Goal: Task Accomplishment & Management: Use online tool/utility

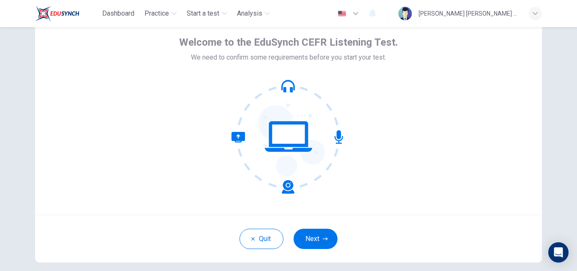
scroll to position [39, 0]
click at [305, 241] on button "Next" at bounding box center [315, 238] width 44 height 20
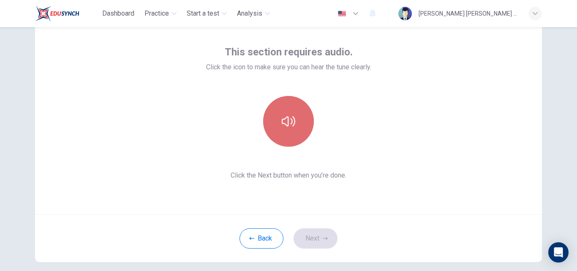
click at [297, 137] on button "button" at bounding box center [288, 121] width 51 height 51
click at [295, 138] on button "button" at bounding box center [288, 121] width 51 height 51
click at [286, 122] on icon "button" at bounding box center [289, 121] width 14 height 10
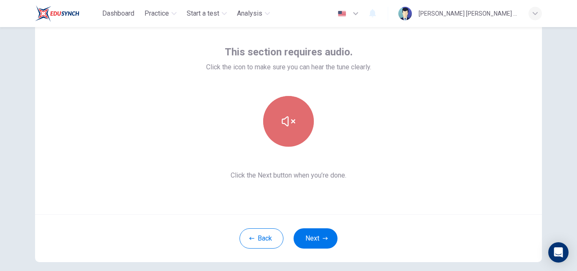
click at [286, 122] on icon "button" at bounding box center [289, 121] width 14 height 10
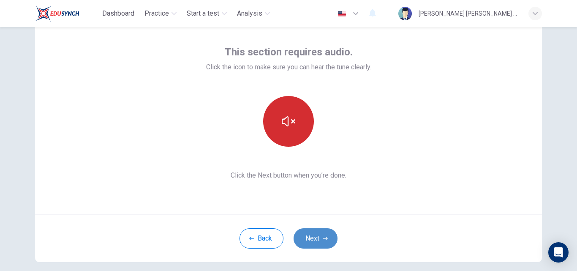
click at [326, 237] on button "Next" at bounding box center [315, 238] width 44 height 20
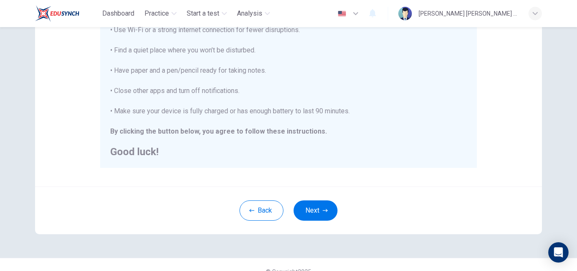
scroll to position [199, 0]
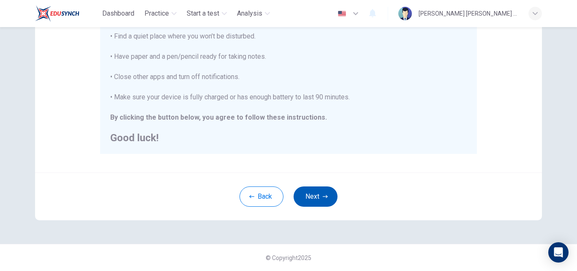
click at [328, 193] on button "Next" at bounding box center [315, 196] width 44 height 20
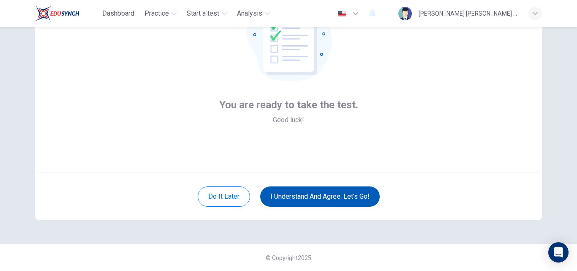
scroll to position [81, 0]
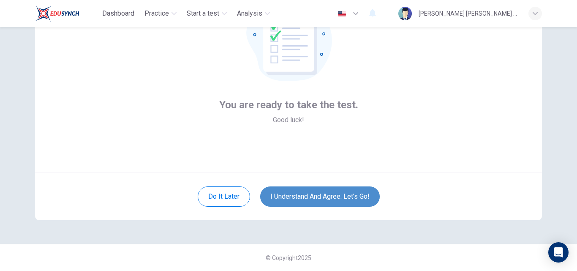
click at [332, 195] on button "I understand and agree. Let’s go!" at bounding box center [319, 196] width 119 height 20
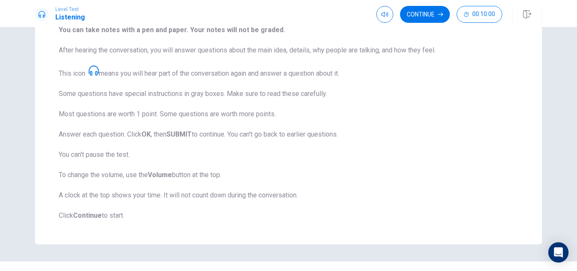
scroll to position [134, 0]
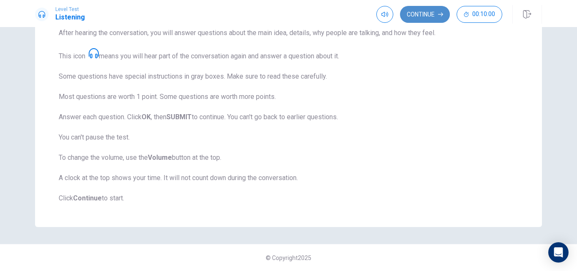
click at [432, 16] on button "Continue" at bounding box center [425, 14] width 50 height 17
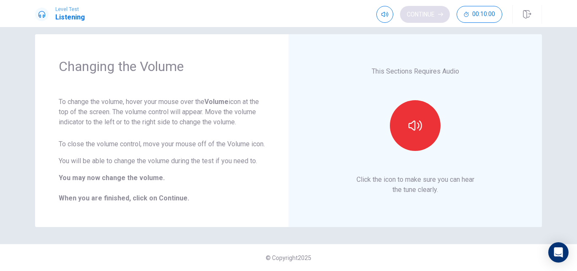
scroll to position [20, 0]
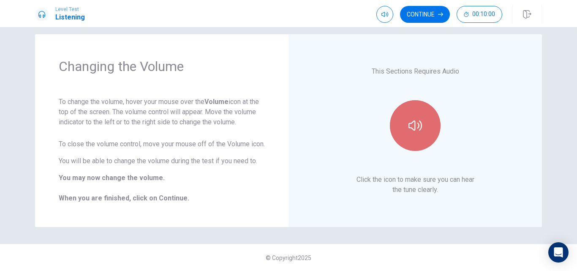
click at [408, 122] on icon "button" at bounding box center [415, 126] width 14 height 14
click at [413, 120] on icon "button" at bounding box center [415, 125] width 14 height 10
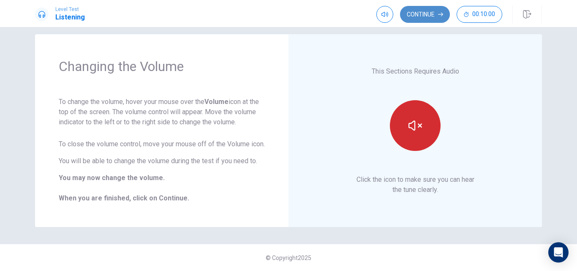
click at [441, 15] on icon "button" at bounding box center [440, 15] width 5 height 4
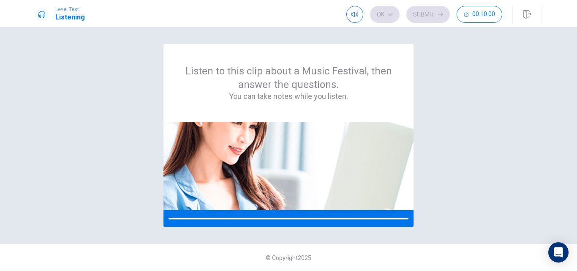
scroll to position [0, 0]
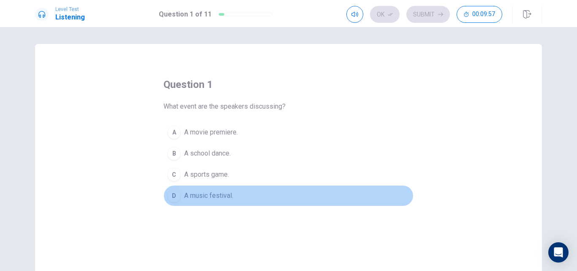
click at [230, 198] on span "A music festival." at bounding box center [208, 195] width 49 height 10
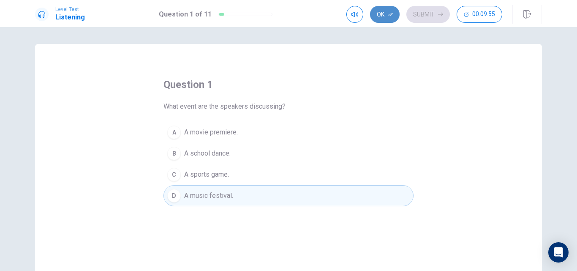
click at [384, 13] on button "Ok" at bounding box center [385, 14] width 30 height 17
click at [426, 16] on button "Submit" at bounding box center [427, 14] width 43 height 17
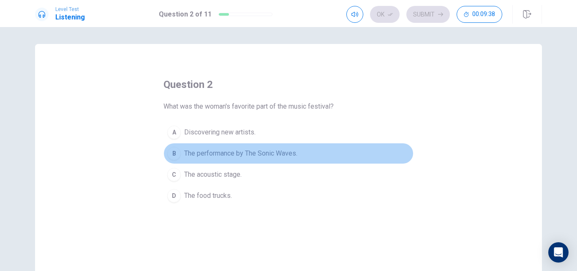
click at [252, 153] on span "The performance by The Sonic Waves." at bounding box center [240, 153] width 113 height 10
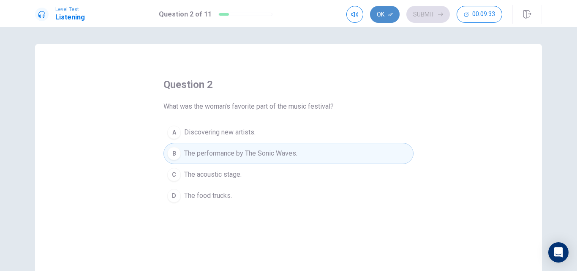
click at [376, 15] on button "Ok" at bounding box center [385, 14] width 30 height 17
click at [420, 14] on button "Submit" at bounding box center [427, 14] width 43 height 17
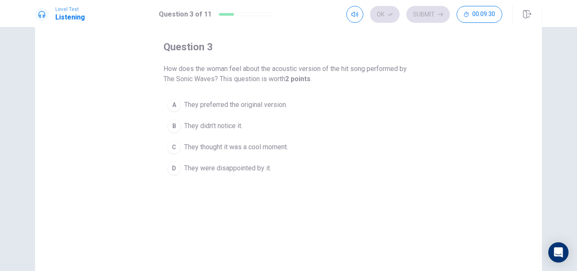
scroll to position [37, 0]
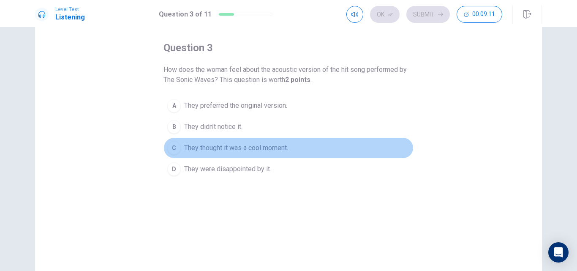
click at [244, 149] on span "They thought it was a cool moment." at bounding box center [236, 148] width 104 height 10
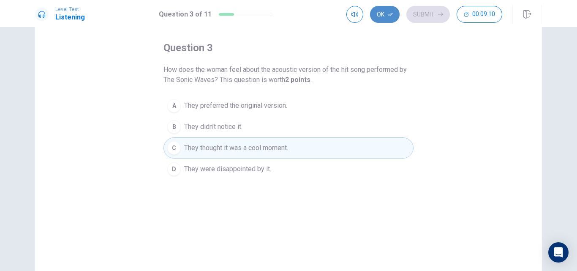
click at [386, 7] on button "Ok" at bounding box center [385, 14] width 30 height 17
click at [421, 8] on button "Submit" at bounding box center [427, 14] width 43 height 17
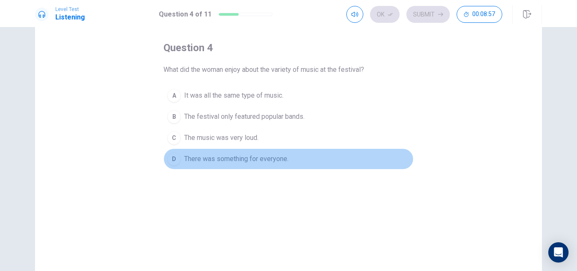
click at [266, 161] on span "There was something for everyone." at bounding box center [236, 159] width 104 height 10
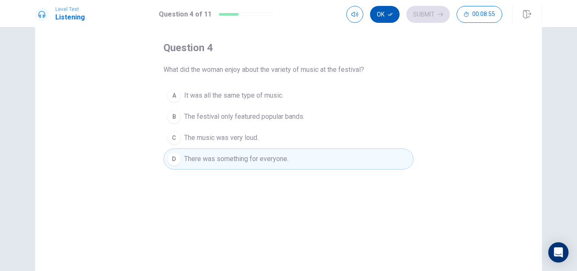
click at [392, 12] on icon "button" at bounding box center [389, 14] width 5 height 5
click at [418, 12] on button "Submit" at bounding box center [427, 14] width 43 height 17
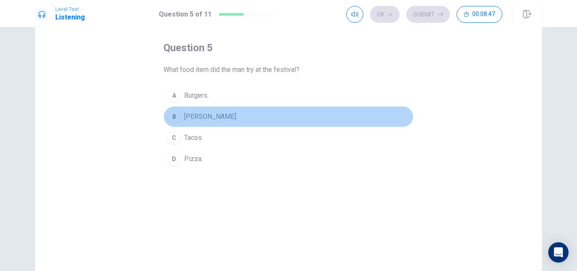
click at [212, 118] on span "[PERSON_NAME]." at bounding box center [210, 116] width 53 height 10
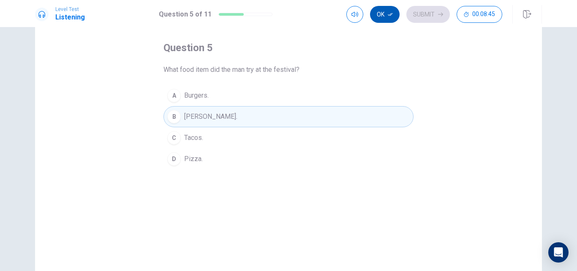
click at [384, 16] on button "Ok" at bounding box center [385, 14] width 30 height 17
click at [425, 7] on button "Submit" at bounding box center [427, 14] width 43 height 17
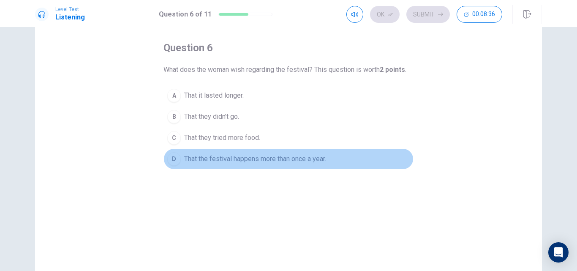
click at [274, 155] on span "That the festival happens more than once a year." at bounding box center [255, 159] width 142 height 10
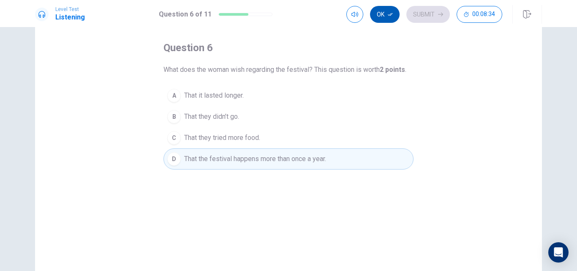
click at [393, 15] on icon "button" at bounding box center [389, 14] width 5 height 5
click at [436, 16] on button "Submit" at bounding box center [427, 14] width 43 height 17
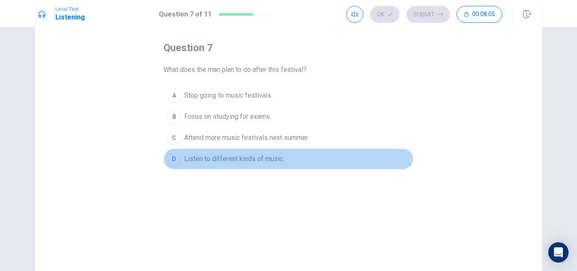
click at [265, 158] on span "Listen to different kinds of music." at bounding box center [234, 159] width 100 height 10
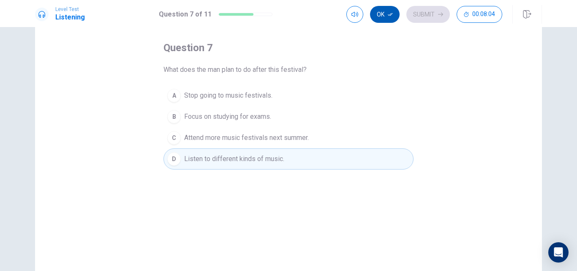
click at [389, 14] on icon "button" at bounding box center [389, 14] width 5 height 5
click at [427, 14] on button "Submit" at bounding box center [427, 14] width 43 height 17
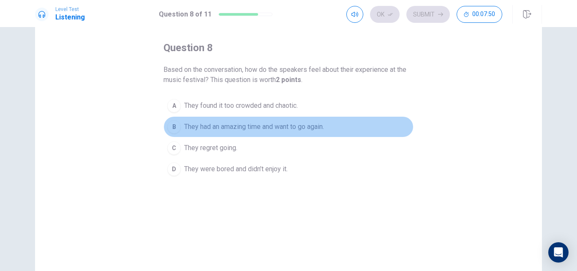
click at [304, 124] on span "They had an amazing time and want to go again." at bounding box center [254, 127] width 140 height 10
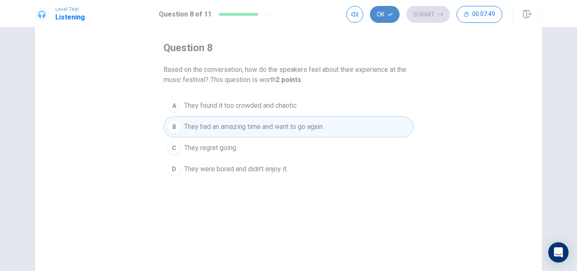
click at [384, 20] on button "Ok" at bounding box center [385, 14] width 30 height 17
click at [425, 14] on button "Submit" at bounding box center [427, 14] width 43 height 17
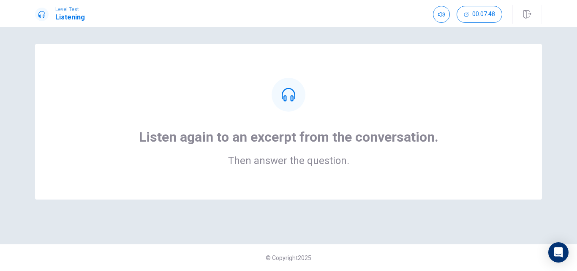
scroll to position [0, 0]
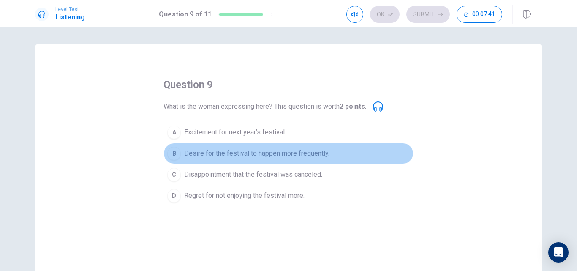
click at [300, 155] on span "Desire for the festival to happen more frequently." at bounding box center [256, 153] width 145 height 10
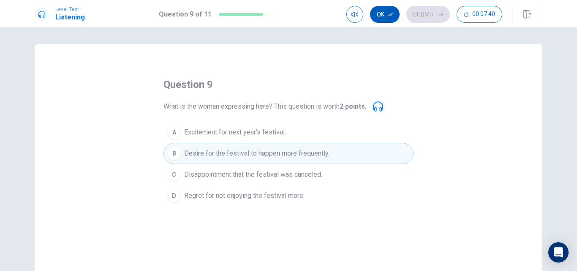
click at [391, 14] on icon "button" at bounding box center [389, 14] width 5 height 5
click at [420, 14] on button "Submit" at bounding box center [427, 14] width 43 height 17
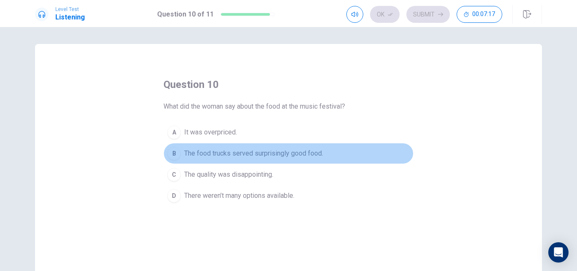
click at [317, 152] on span "The food trucks served surprisingly good food." at bounding box center [253, 153] width 139 height 10
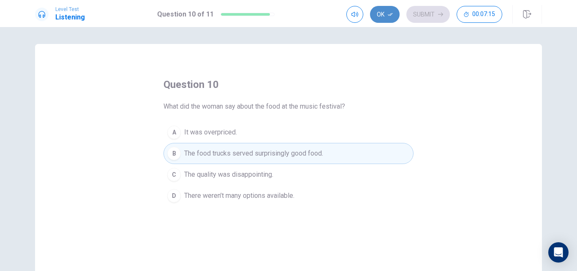
click at [374, 14] on button "Ok" at bounding box center [385, 14] width 30 height 17
click at [432, 14] on button "Submit" at bounding box center [427, 14] width 43 height 17
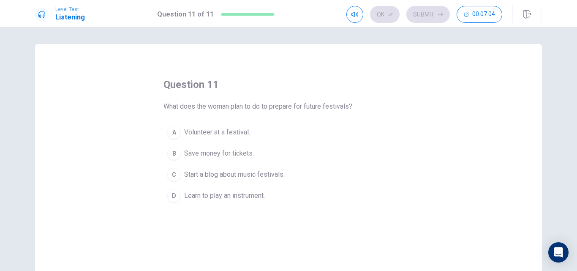
click at [268, 152] on button "B Save money for tickets." at bounding box center [288, 153] width 250 height 21
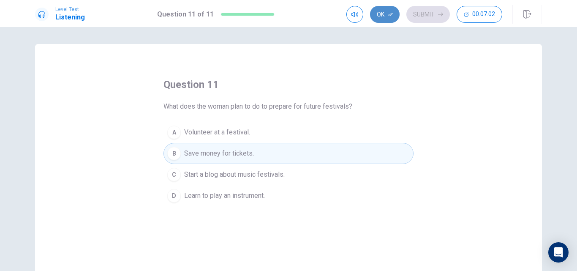
click at [387, 13] on button "Ok" at bounding box center [385, 14] width 30 height 17
click at [433, 12] on button "Submit" at bounding box center [427, 14] width 43 height 17
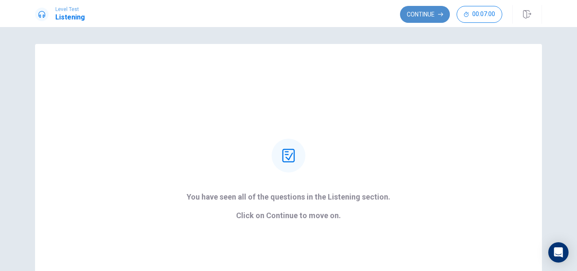
click at [422, 13] on button "Continue" at bounding box center [425, 14] width 50 height 17
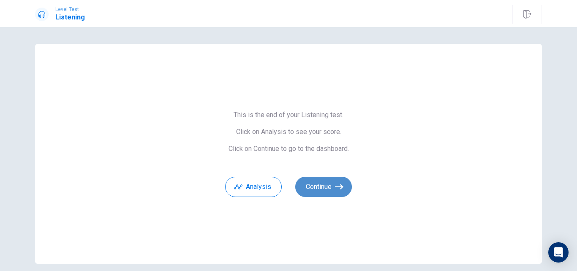
click at [332, 191] on button "Continue" at bounding box center [323, 186] width 57 height 20
